Goal: Task Accomplishment & Management: Manage account settings

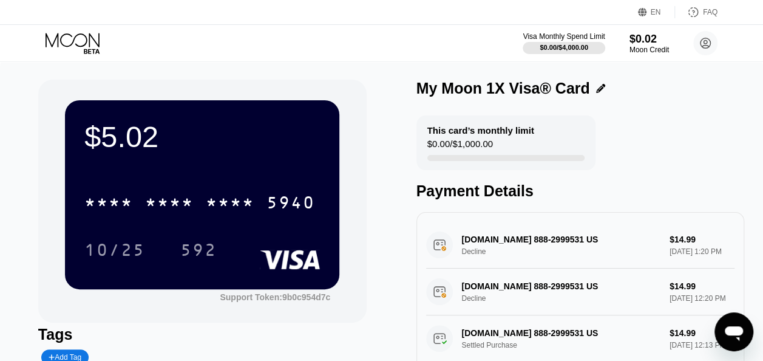
click at [90, 43] on icon at bounding box center [74, 43] width 56 height 21
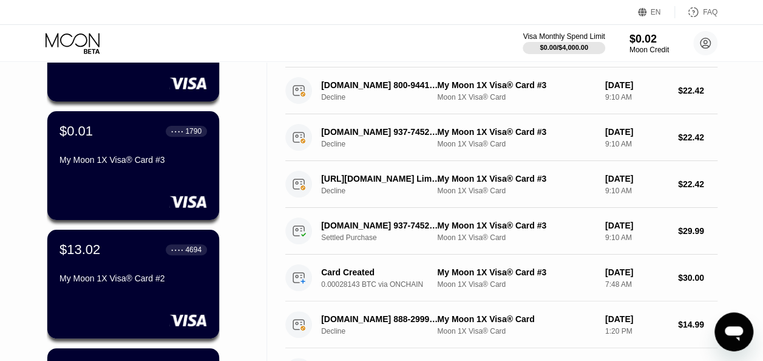
scroll to position [243, 0]
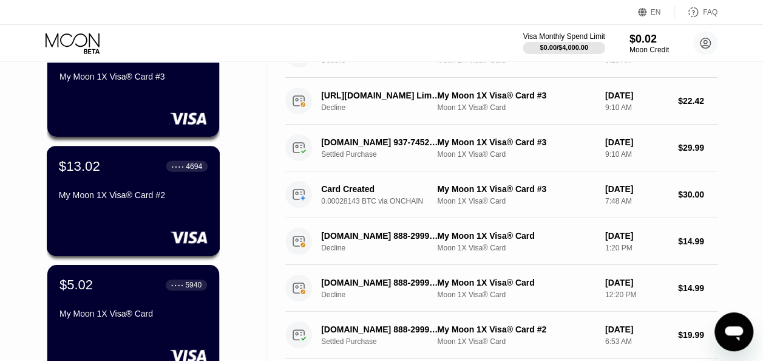
click at [123, 198] on div "My Moon 1X Visa® Card #2" at bounding box center [133, 195] width 149 height 10
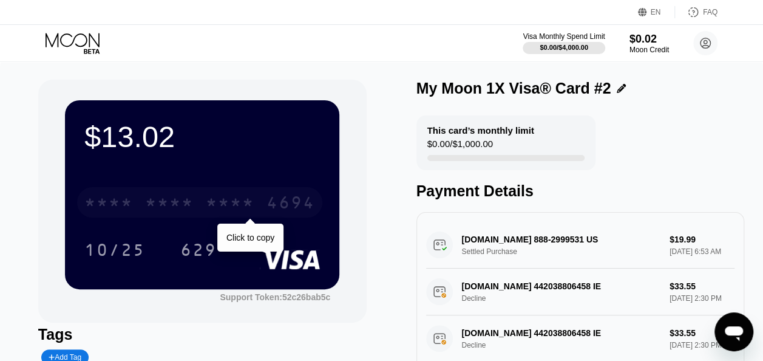
click at [291, 207] on div "4694" at bounding box center [291, 203] width 49 height 19
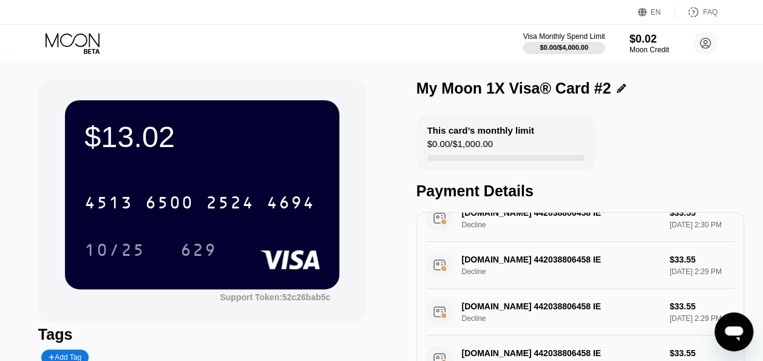
scroll to position [121, 0]
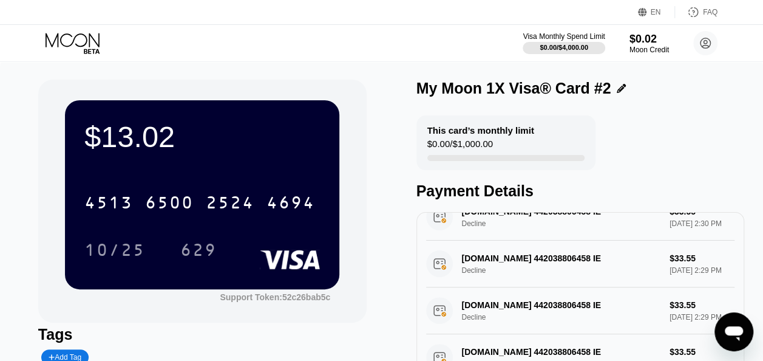
click at [72, 39] on icon at bounding box center [74, 43] width 56 height 21
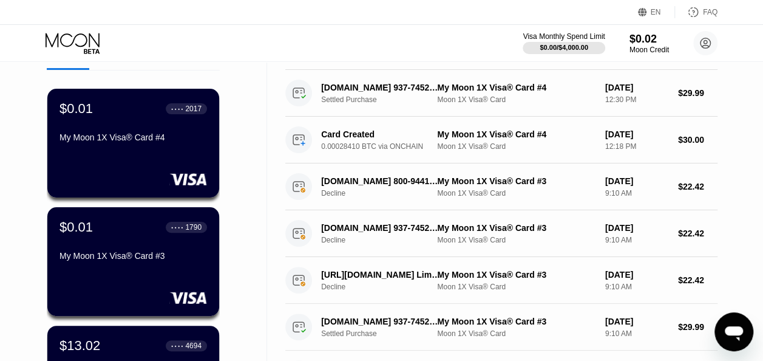
scroll to position [61, 0]
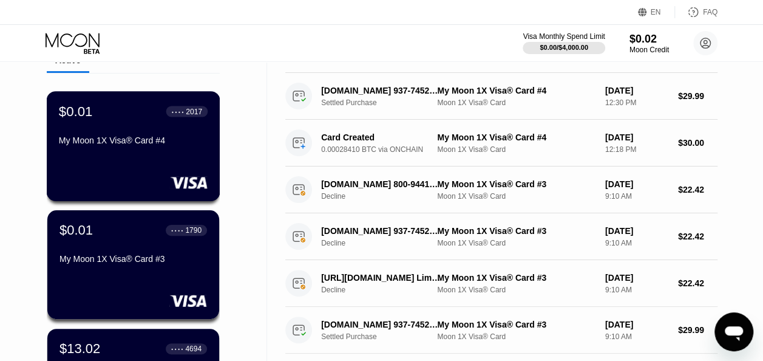
click at [164, 134] on div "$0.01 ● ● ● ● 2017 My Moon 1X Visa® Card #4" at bounding box center [133, 126] width 149 height 47
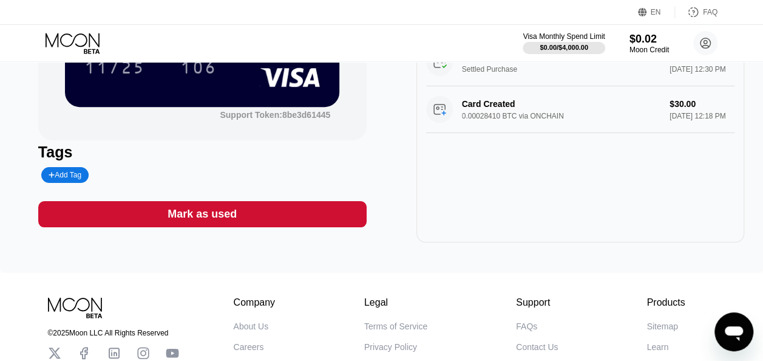
scroll to position [61, 0]
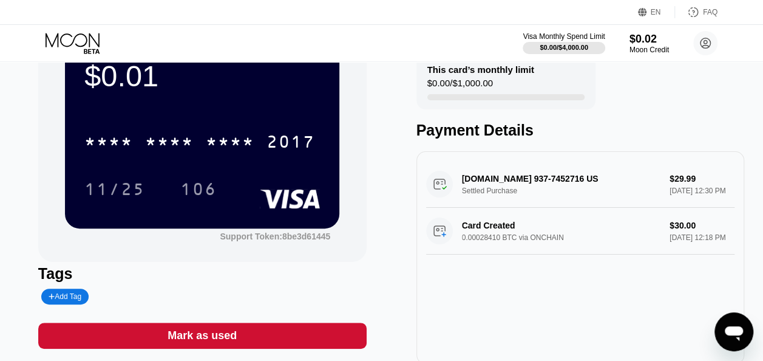
click at [84, 45] on icon at bounding box center [73, 40] width 54 height 14
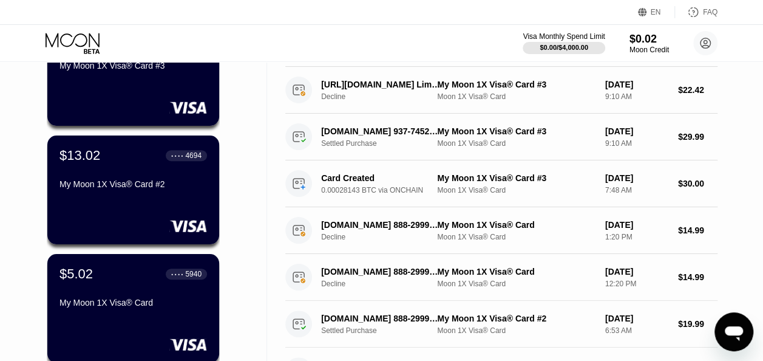
scroll to position [243, 0]
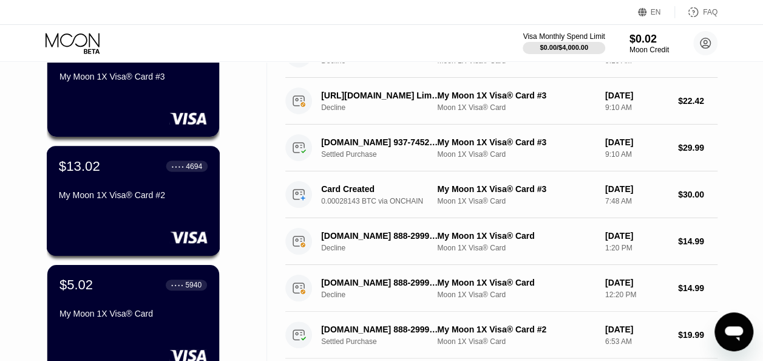
click at [131, 191] on div "$13.02 ● ● ● ● 4694 My Moon 1X Visa® Card #2" at bounding box center [133, 181] width 149 height 47
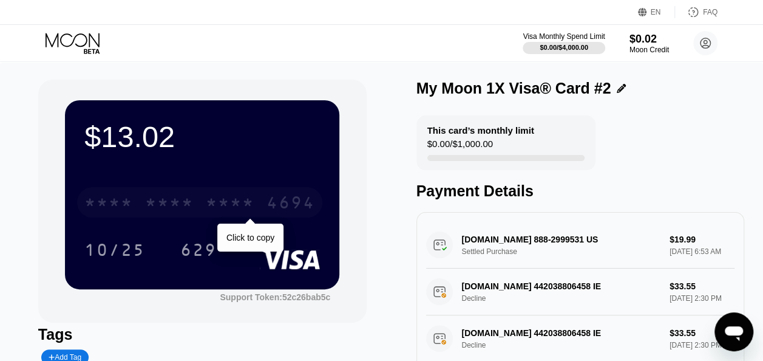
click at [191, 203] on div "* * * *" at bounding box center [169, 203] width 49 height 19
